Goal: Transaction & Acquisition: Purchase product/service

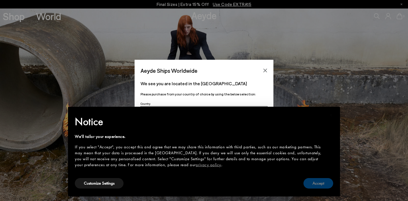
click at [319, 185] on button "Accept" at bounding box center [318, 183] width 30 height 10
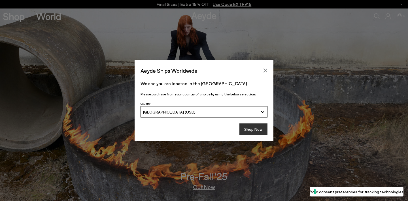
click at [246, 130] on button "Shop Now" at bounding box center [253, 130] width 28 height 12
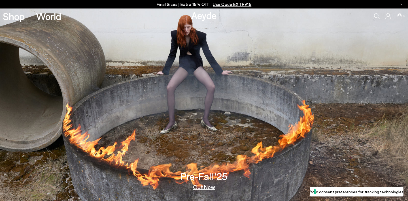
click at [375, 16] on icon at bounding box center [377, 16] width 6 height 6
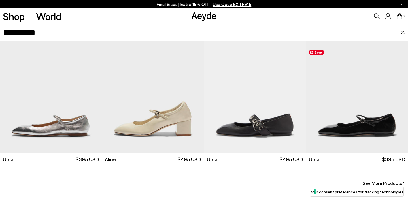
scroll to position [162, 0]
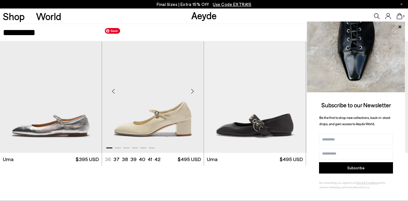
type input "*********"
click at [166, 93] on img "1 / 6" at bounding box center [153, 89] width 102 height 128
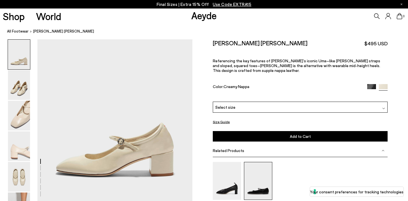
click at [256, 162] on img at bounding box center [258, 181] width 28 height 38
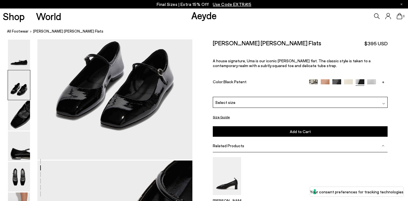
scroll to position [249, 0]
